Goal: Task Accomplishment & Management: Complete application form

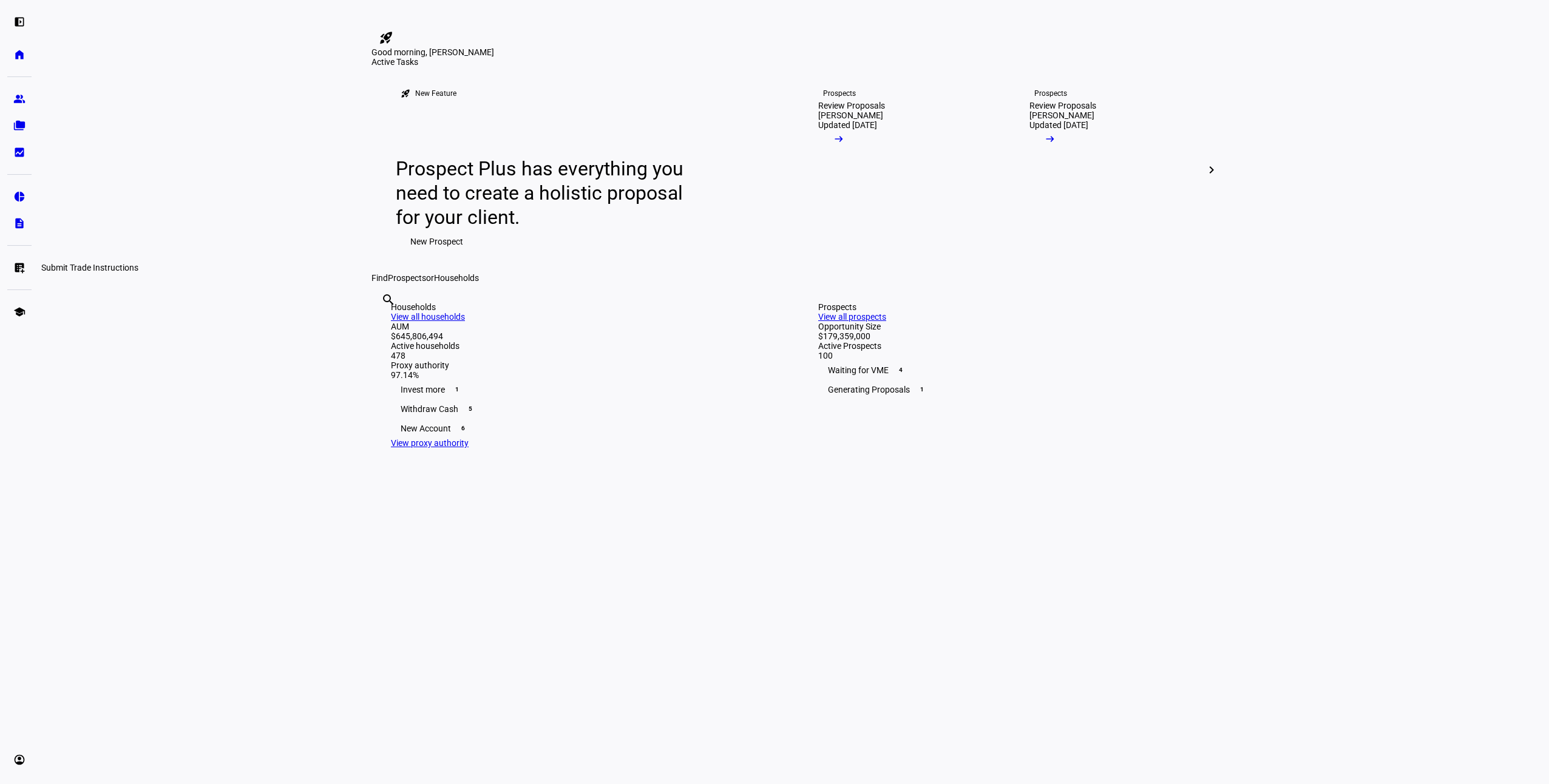
click at [18, 264] on eth-mat-symbol "list_alt_add" at bounding box center [19, 268] width 12 height 12
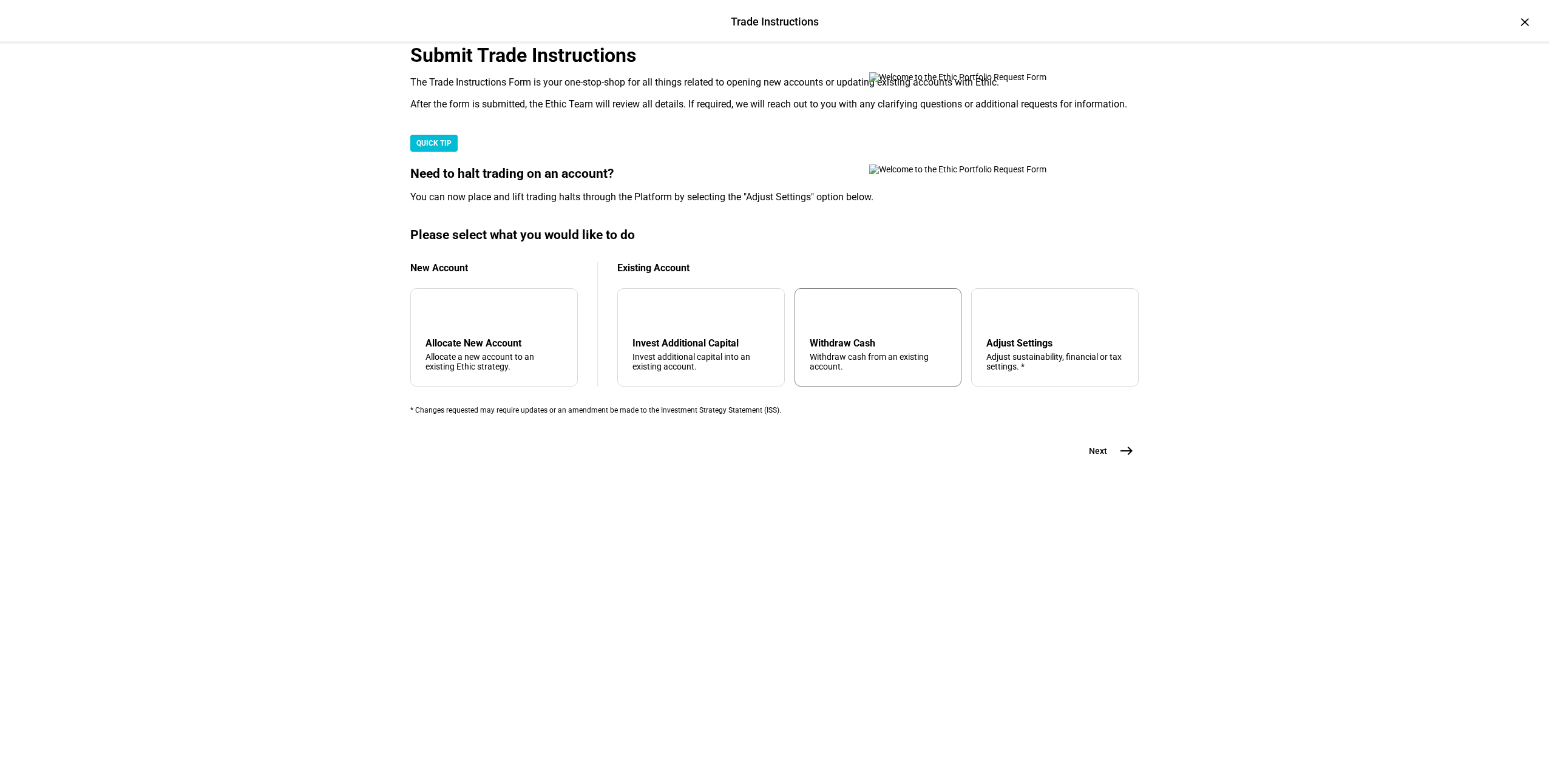
click at [880, 372] on div "Withdraw cash from an existing account." at bounding box center [877, 361] width 137 height 19
click at [1129, 458] on mat-icon "east" at bounding box center [1126, 450] width 15 height 15
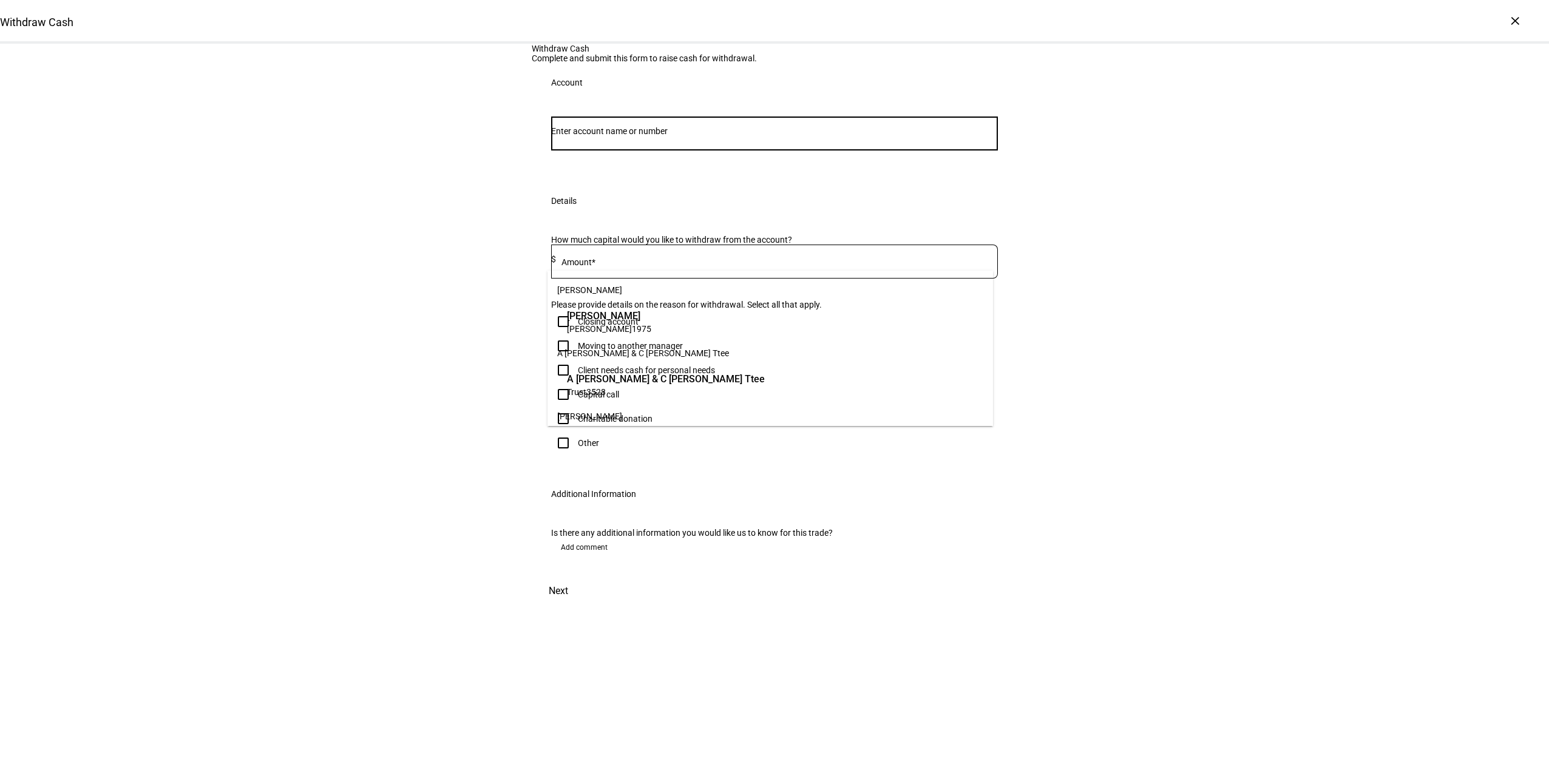
click at [910, 136] on input "Number" at bounding box center [774, 131] width 447 height 10
type input "[PERSON_NAME]"
click at [671, 322] on span "[PERSON_NAME]" at bounding box center [640, 316] width 147 height 14
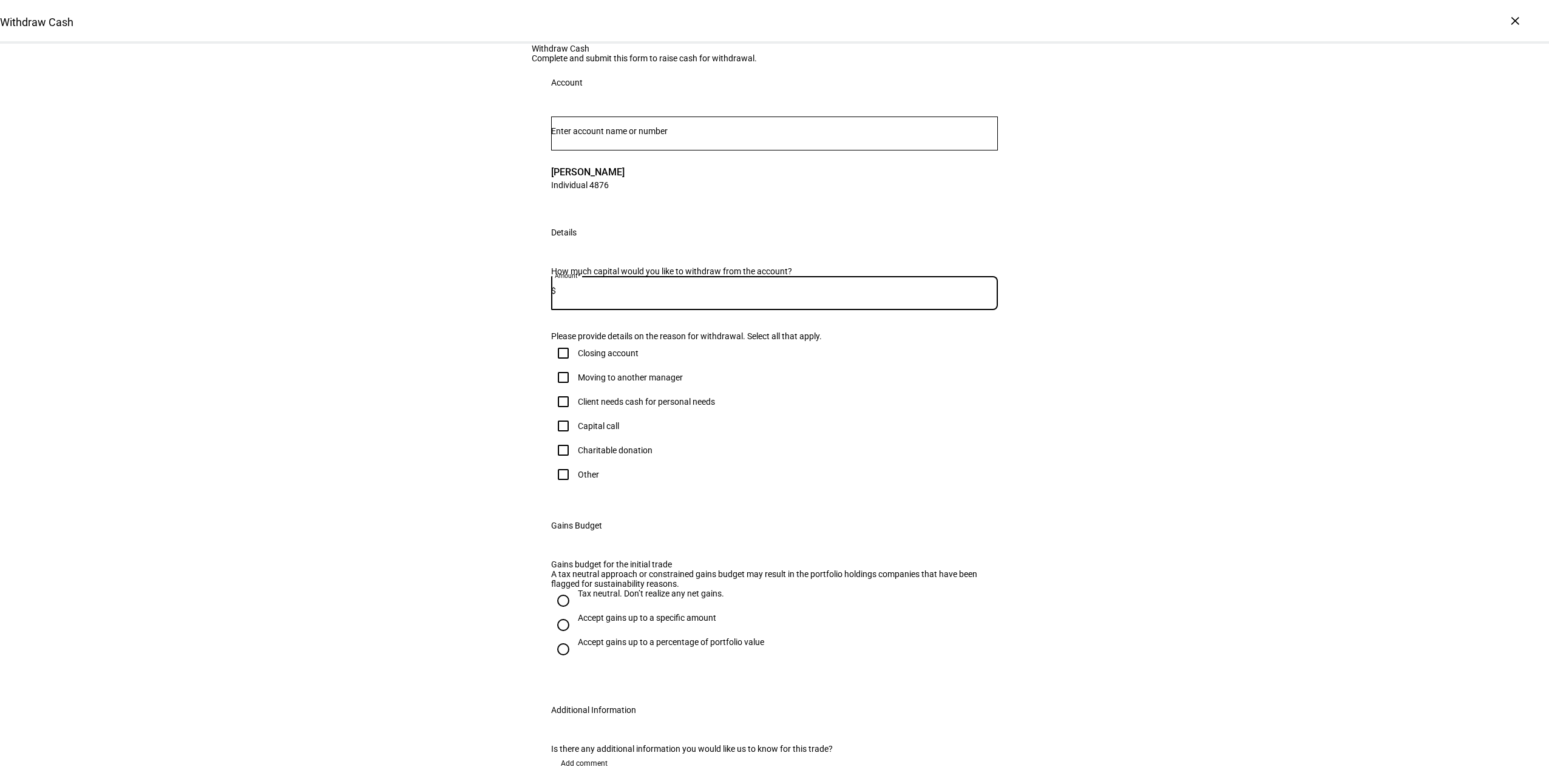
click at [632, 296] on input at bounding box center [776, 291] width 442 height 10
type input "60,000"
click at [647, 406] on div "Client needs cash for personal needs" at bounding box center [646, 401] width 137 height 10
click at [576, 413] on input "Client needs cash for personal needs" at bounding box center [563, 401] width 24 height 24
checkbox input "true"
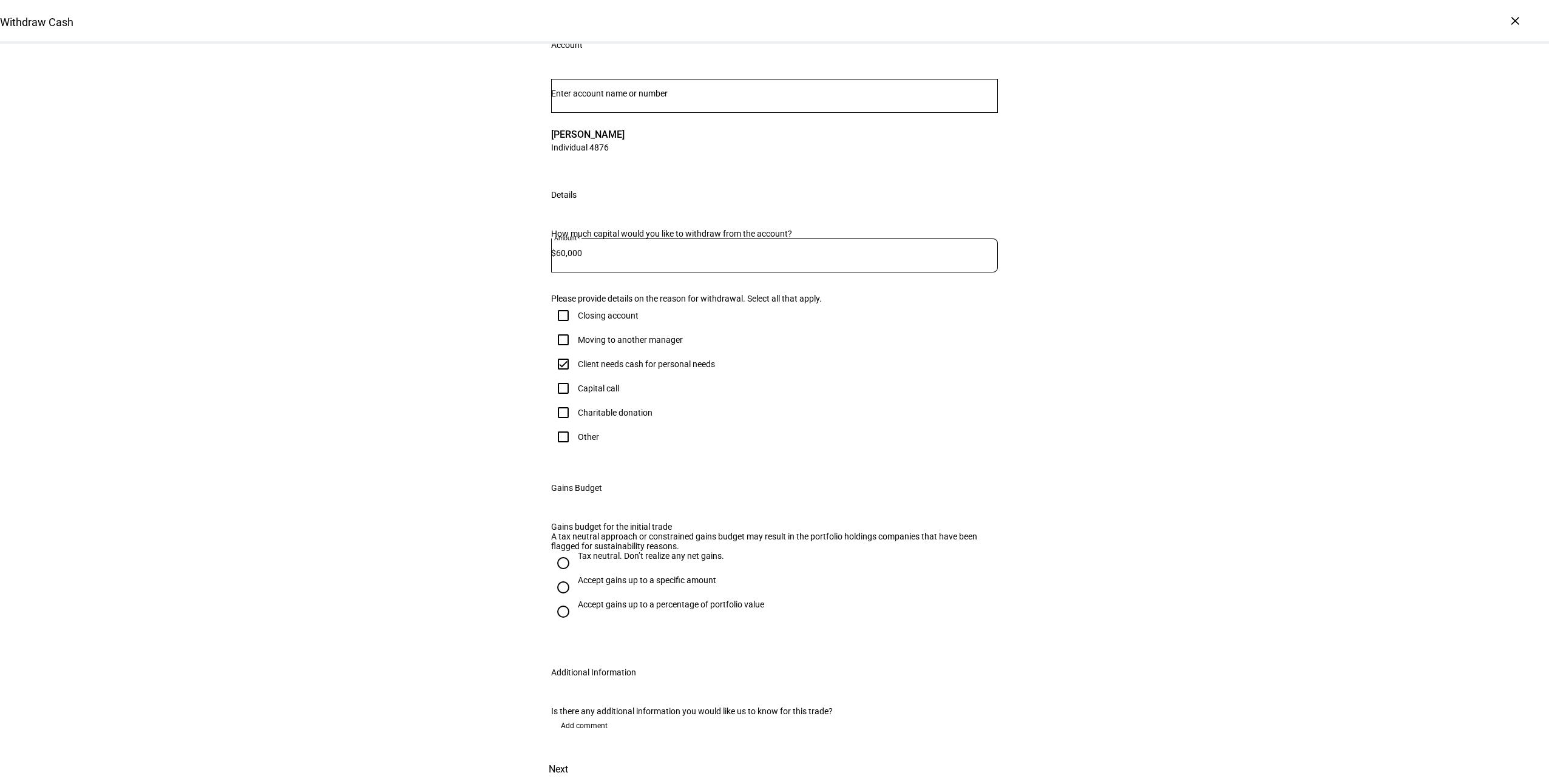
scroll to position [243, 0]
click at [626, 581] on div "Accept gains up to a specific amount" at bounding box center [647, 580] width 138 height 10
click at [576, 581] on input "Accept gains up to a specific amount" at bounding box center [563, 587] width 24 height 24
radio input "true"
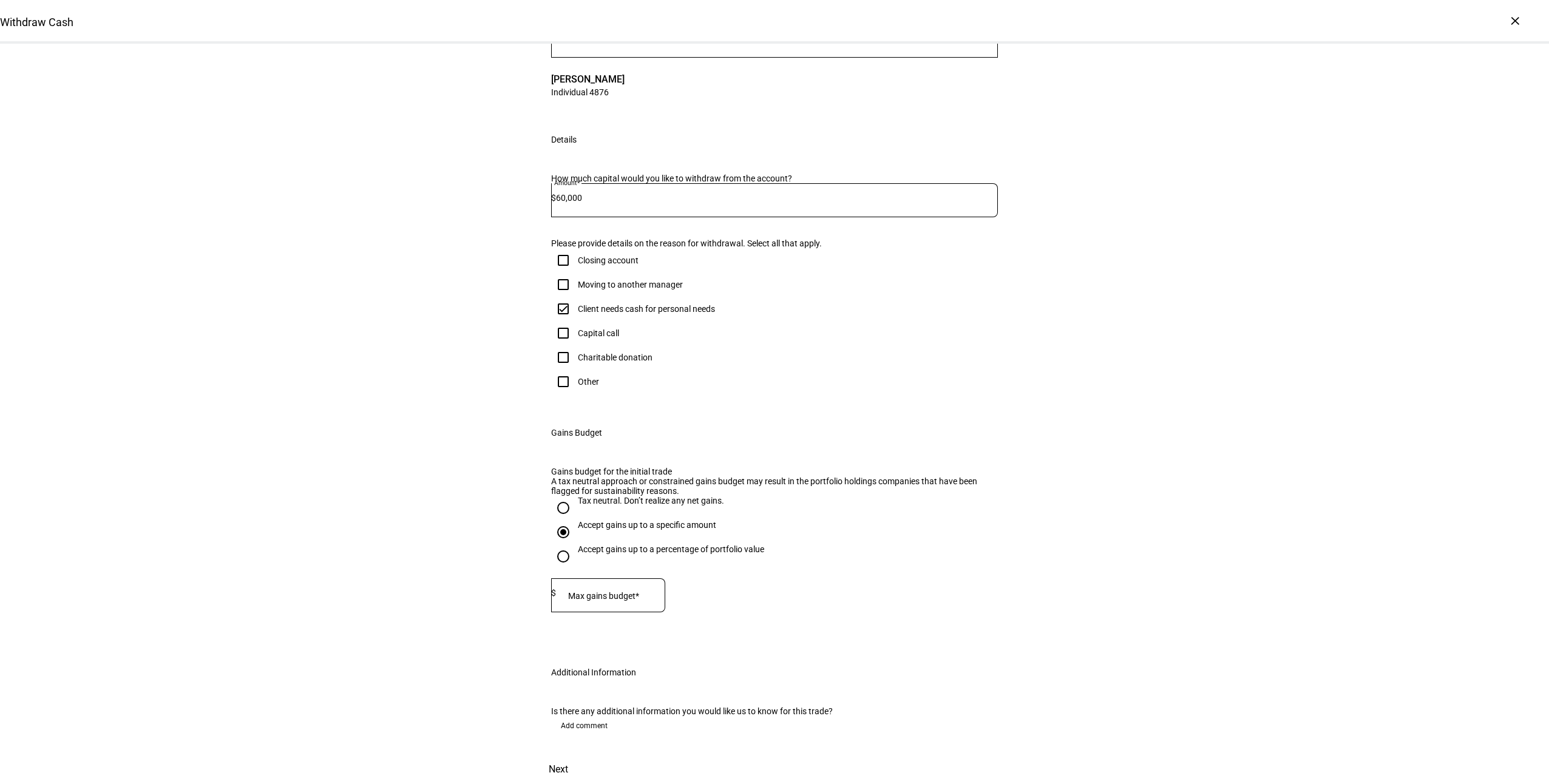
click at [633, 600] on mat-label "Max gains budget*" at bounding box center [603, 596] width 71 height 10
type input "35,000"
click at [568, 755] on span "Next" at bounding box center [558, 769] width 19 height 29
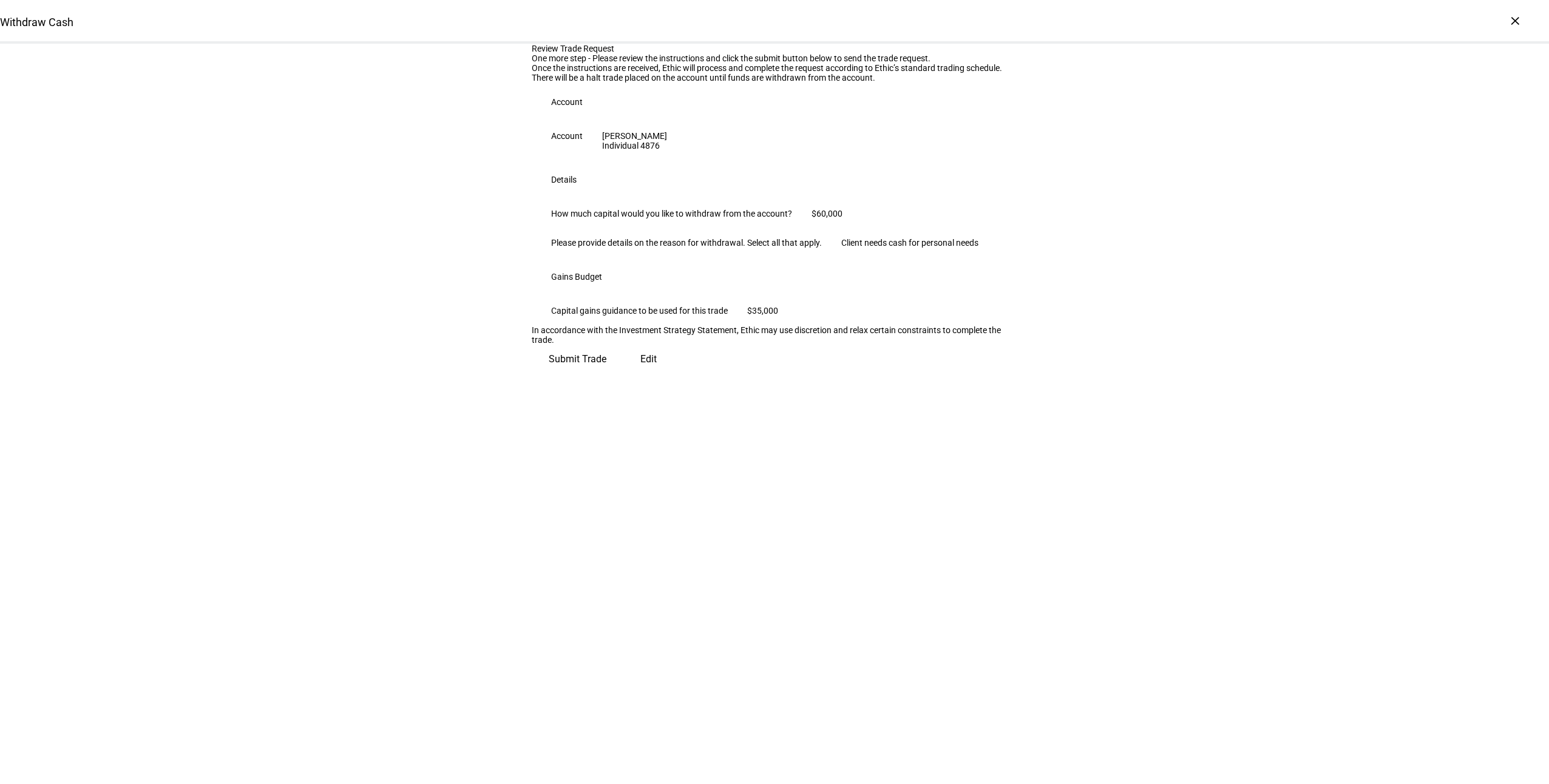
drag, startPoint x: 971, startPoint y: 645, endPoint x: 987, endPoint y: 642, distance: 16.3
click at [607, 374] on span "Submit Trade" at bounding box center [578, 359] width 58 height 29
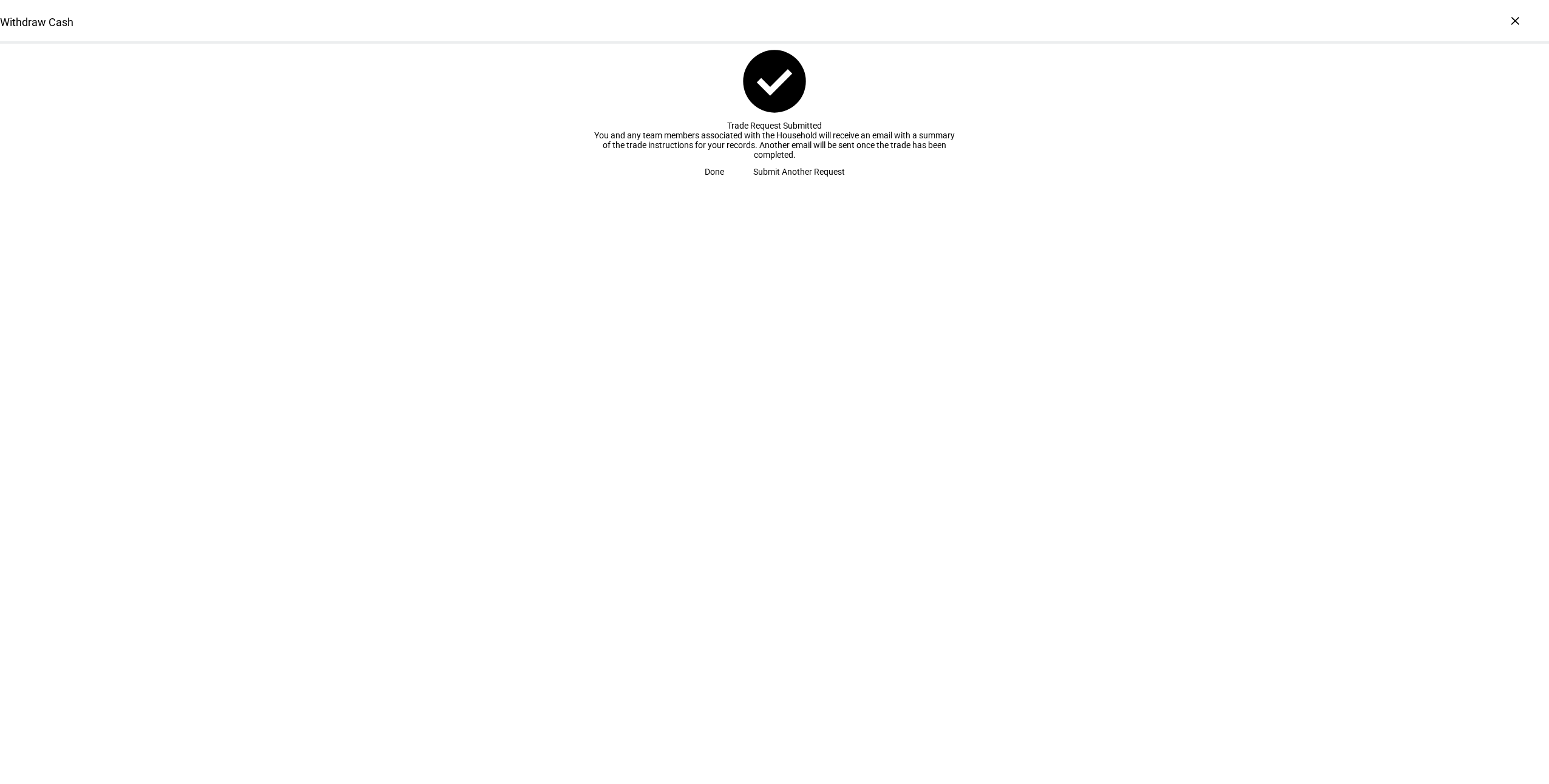
click at [803, 184] on span "Submit Another Request" at bounding box center [799, 172] width 92 height 24
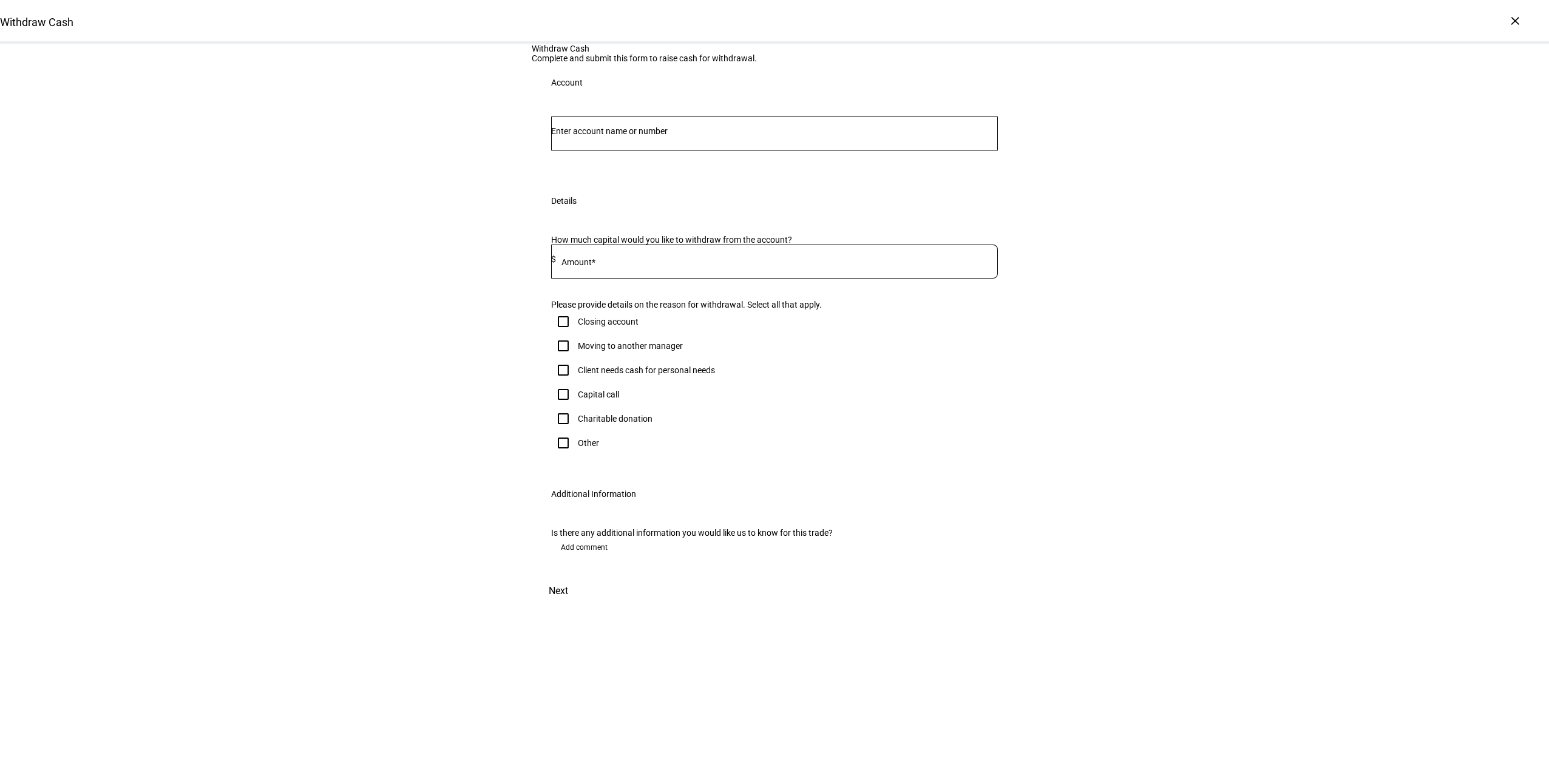
click at [689, 136] on input "Number" at bounding box center [774, 131] width 447 height 10
type input "squ"
click at [669, 319] on span "[PERSON_NAME] eo" at bounding box center [617, 316] width 101 height 14
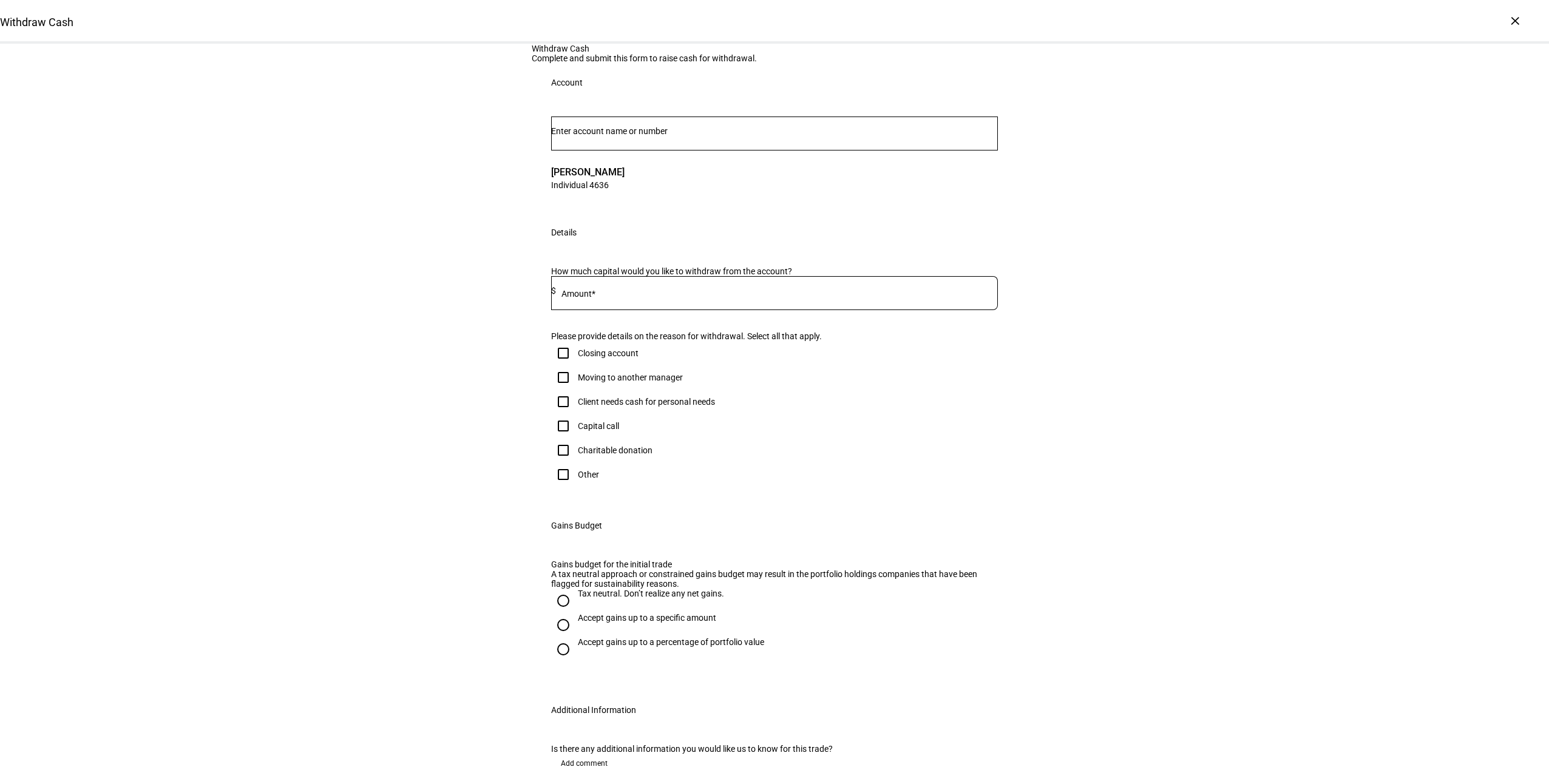
click at [691, 296] on input at bounding box center [776, 291] width 442 height 10
type input "152,000"
click at [688, 406] on div "Client needs cash for personal needs" at bounding box center [646, 401] width 137 height 10
click at [576, 413] on input "Client needs cash for personal needs" at bounding box center [563, 401] width 24 height 24
checkbox input "true"
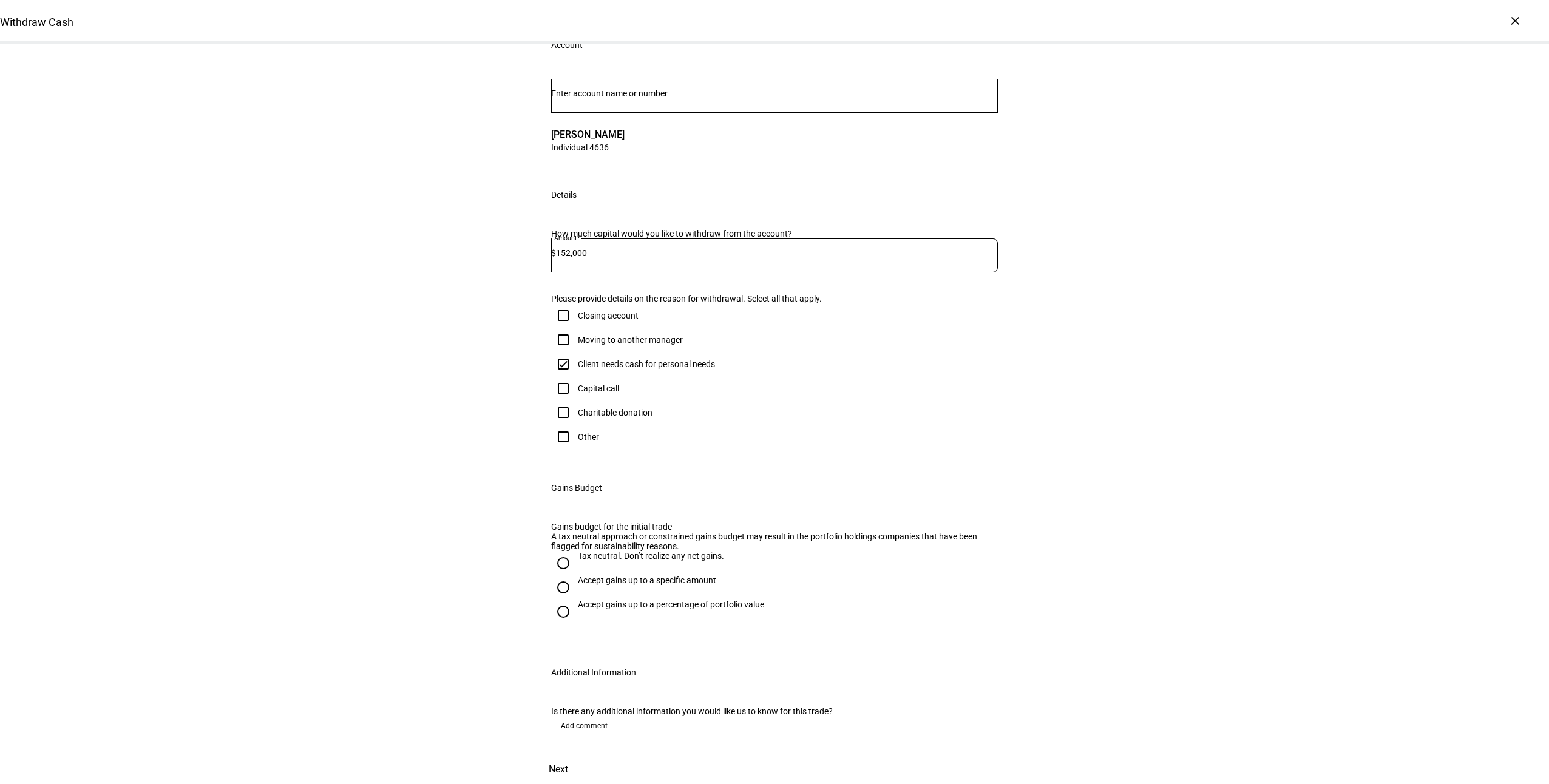
scroll to position [243, 0]
click at [679, 578] on div "Accept gains up to a specific amount" at bounding box center [647, 580] width 138 height 10
click at [576, 578] on input "Accept gains up to a specific amount" at bounding box center [563, 587] width 24 height 24
radio input "true"
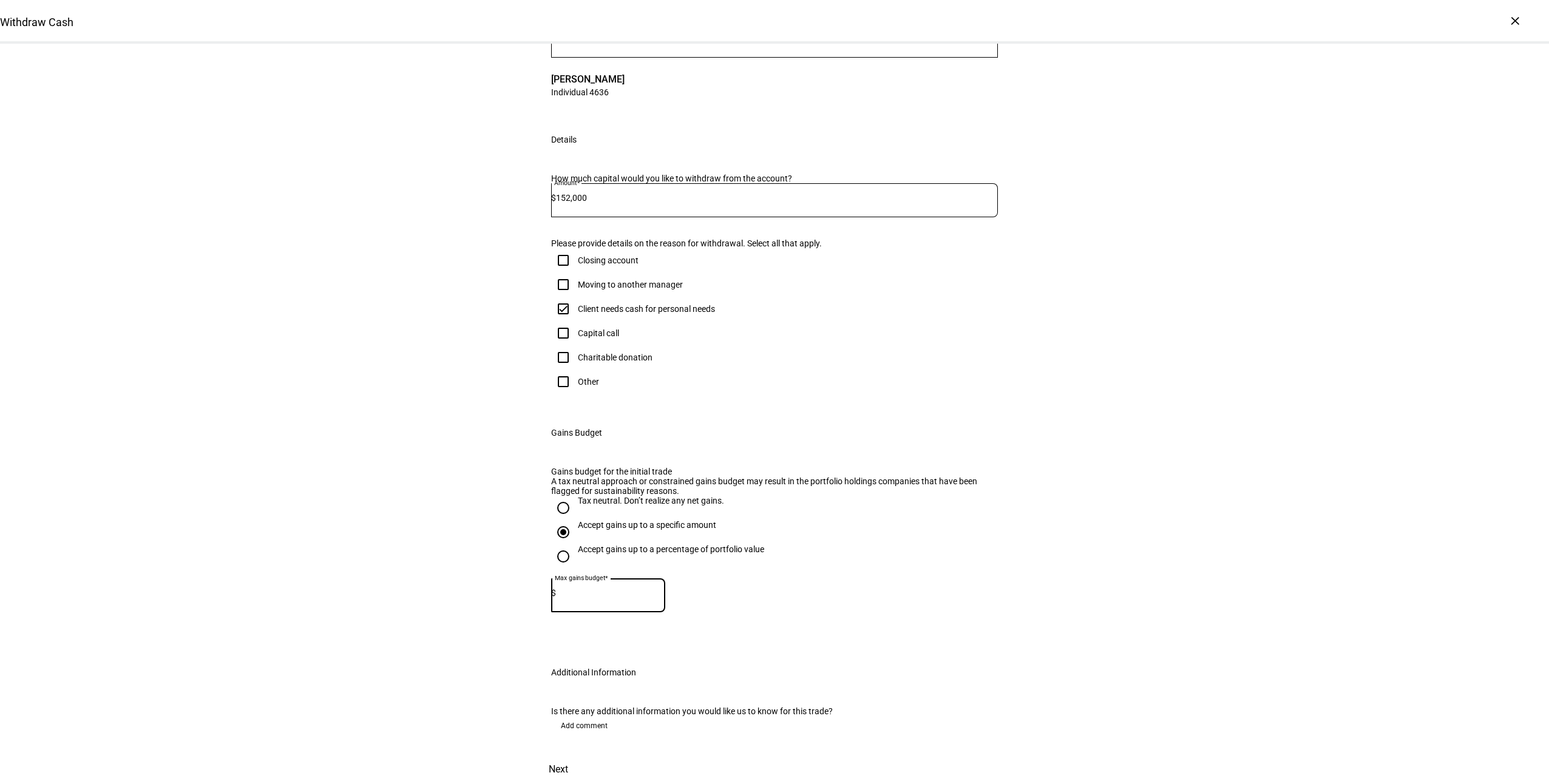
click at [632, 597] on input at bounding box center [610, 593] width 109 height 10
type input "6,000"
click at [586, 755] on span at bounding box center [558, 769] width 53 height 29
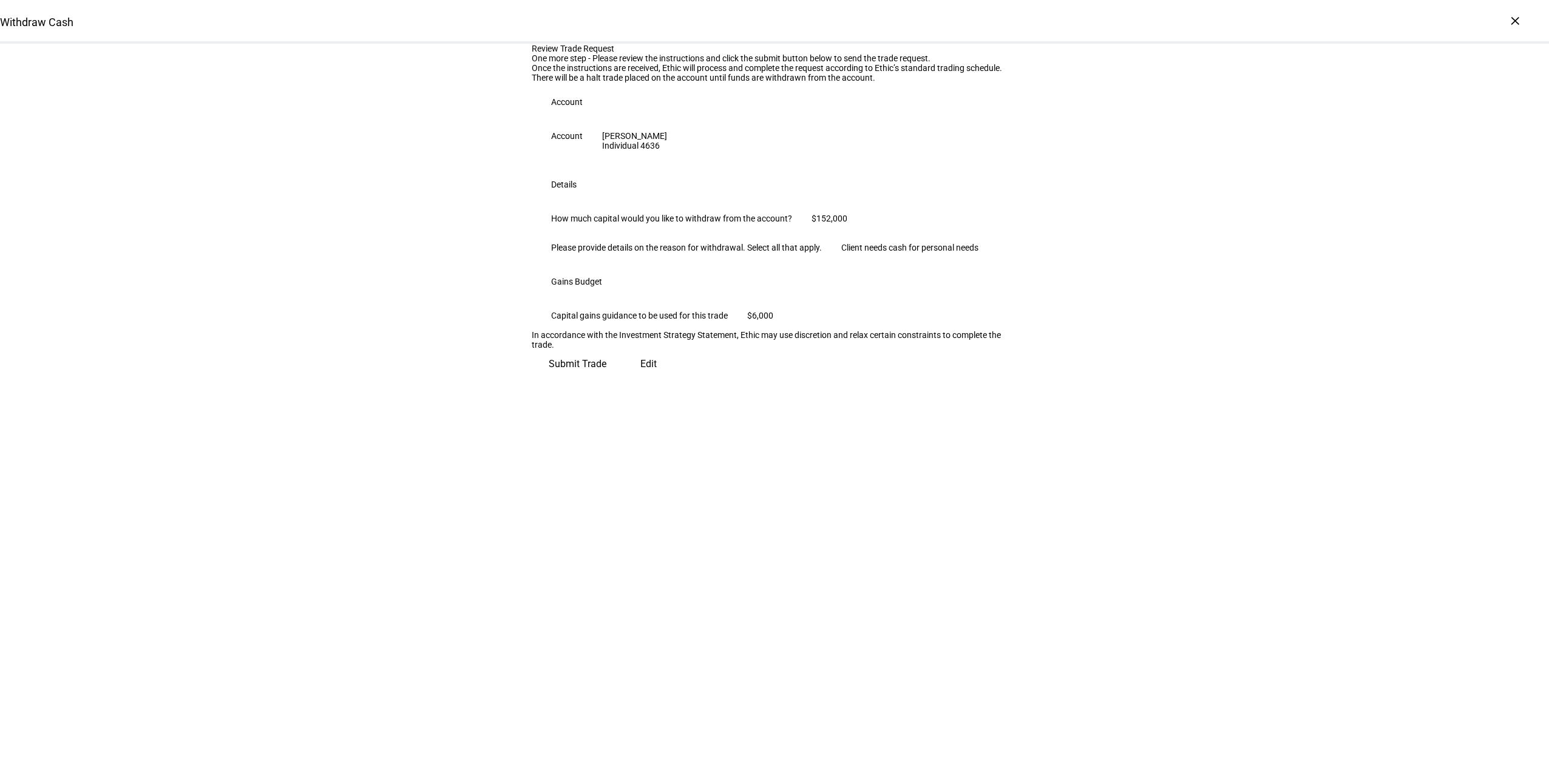
scroll to position [0, 0]
click at [607, 374] on span "Submit Trade" at bounding box center [578, 359] width 58 height 29
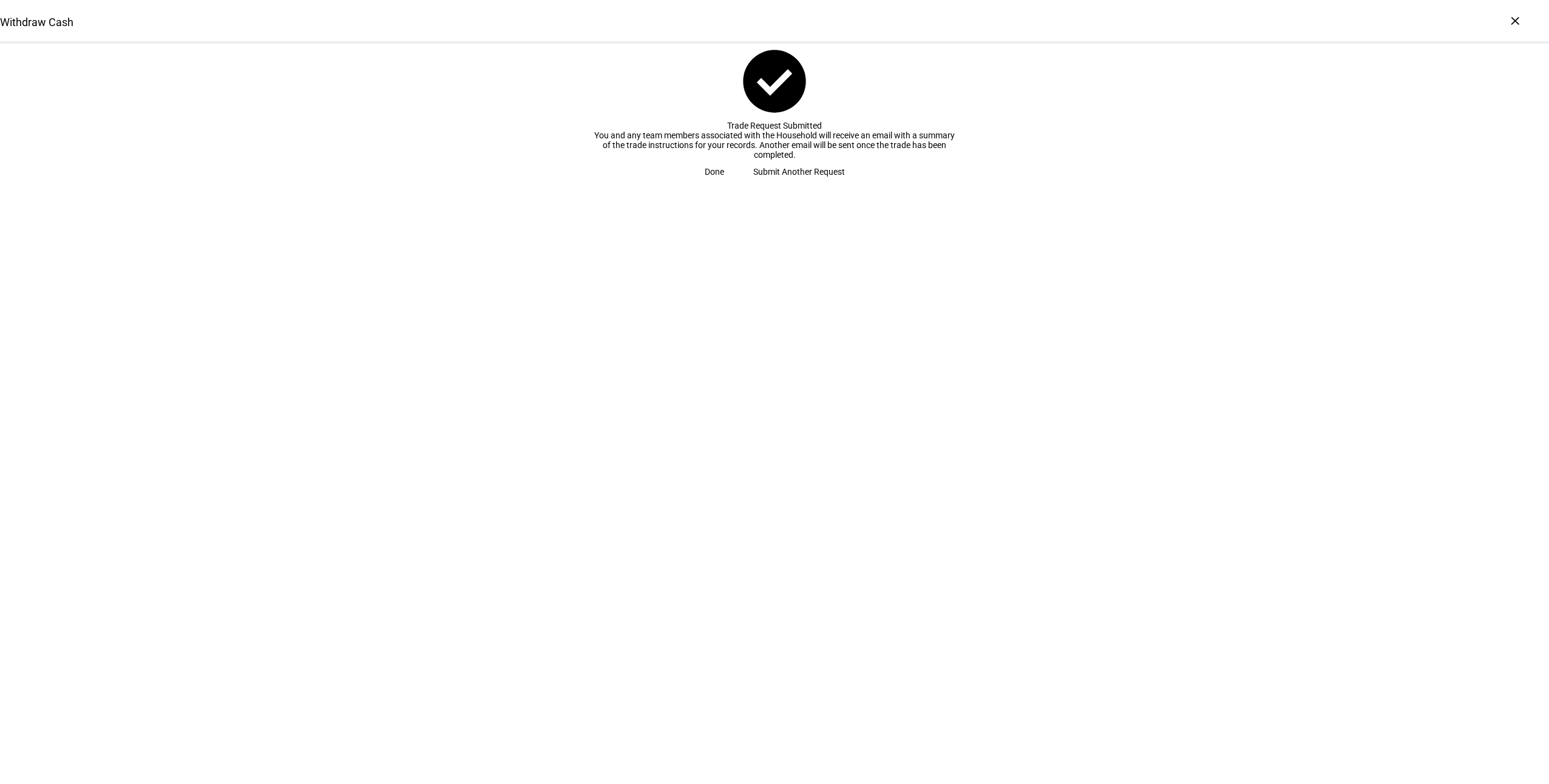
click at [739, 184] on span at bounding box center [715, 172] width 49 height 24
